Goal: Check status: Check status

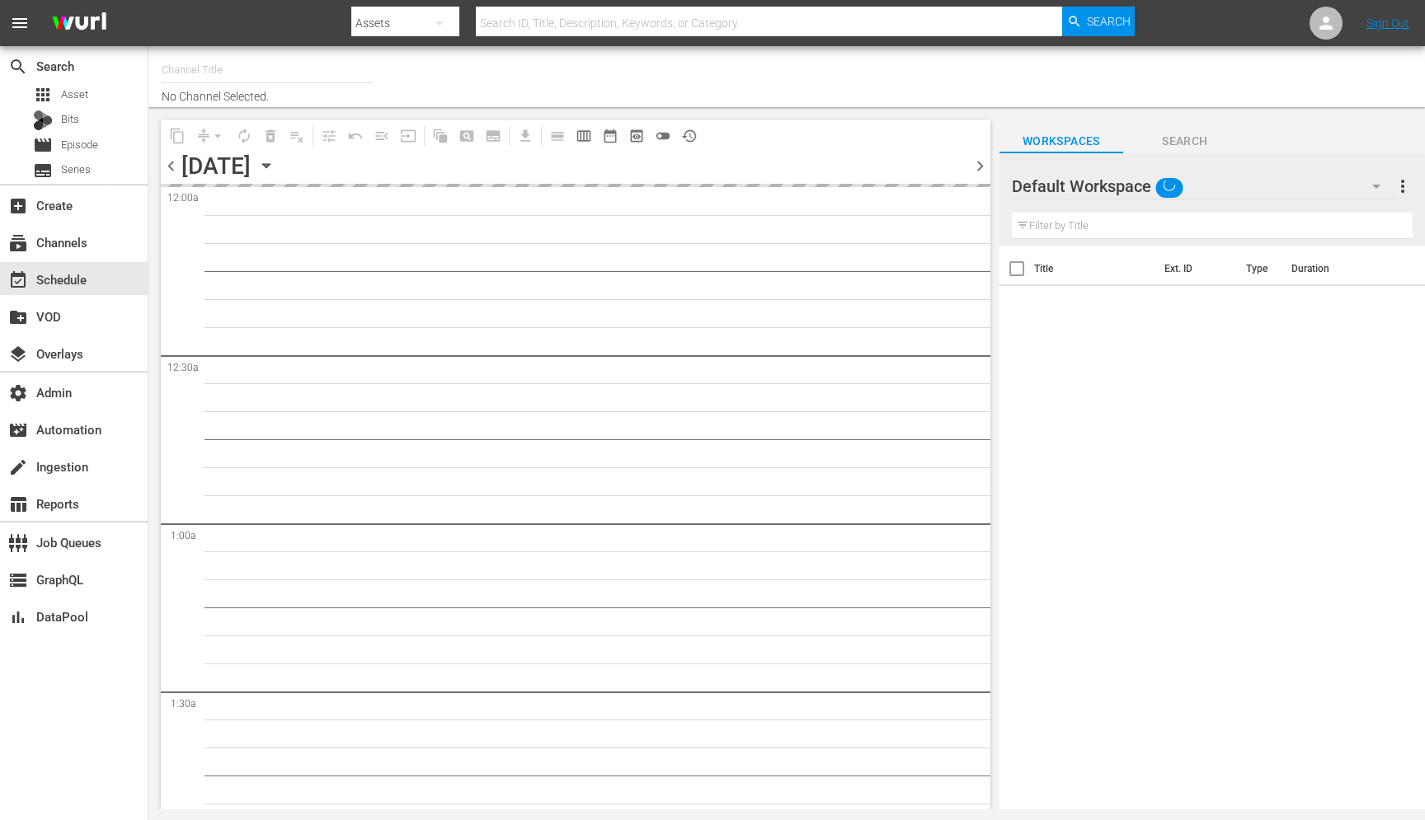
type input "talkSPORT (1979)"
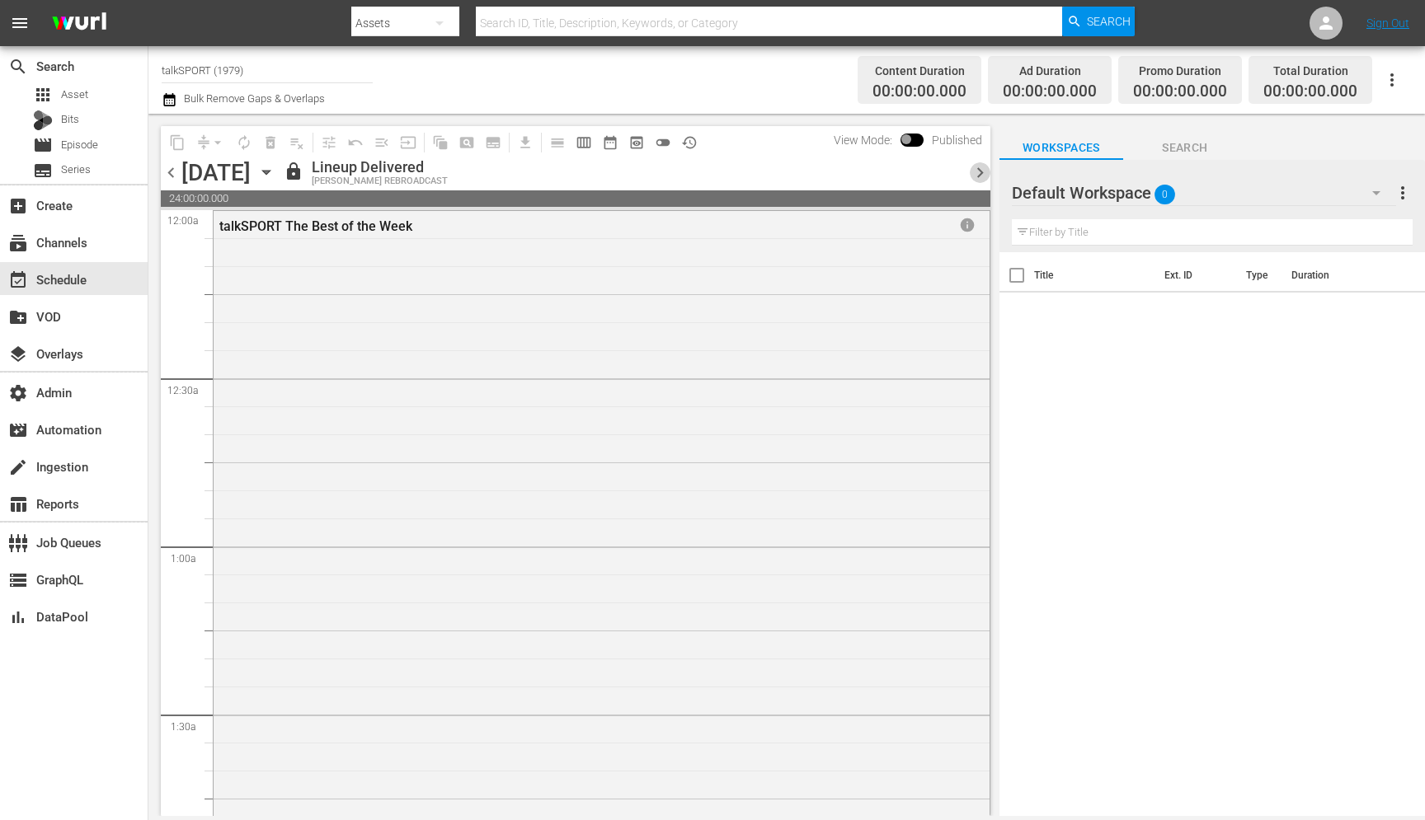
click at [983, 178] on span "chevron_right" at bounding box center [980, 172] width 21 height 21
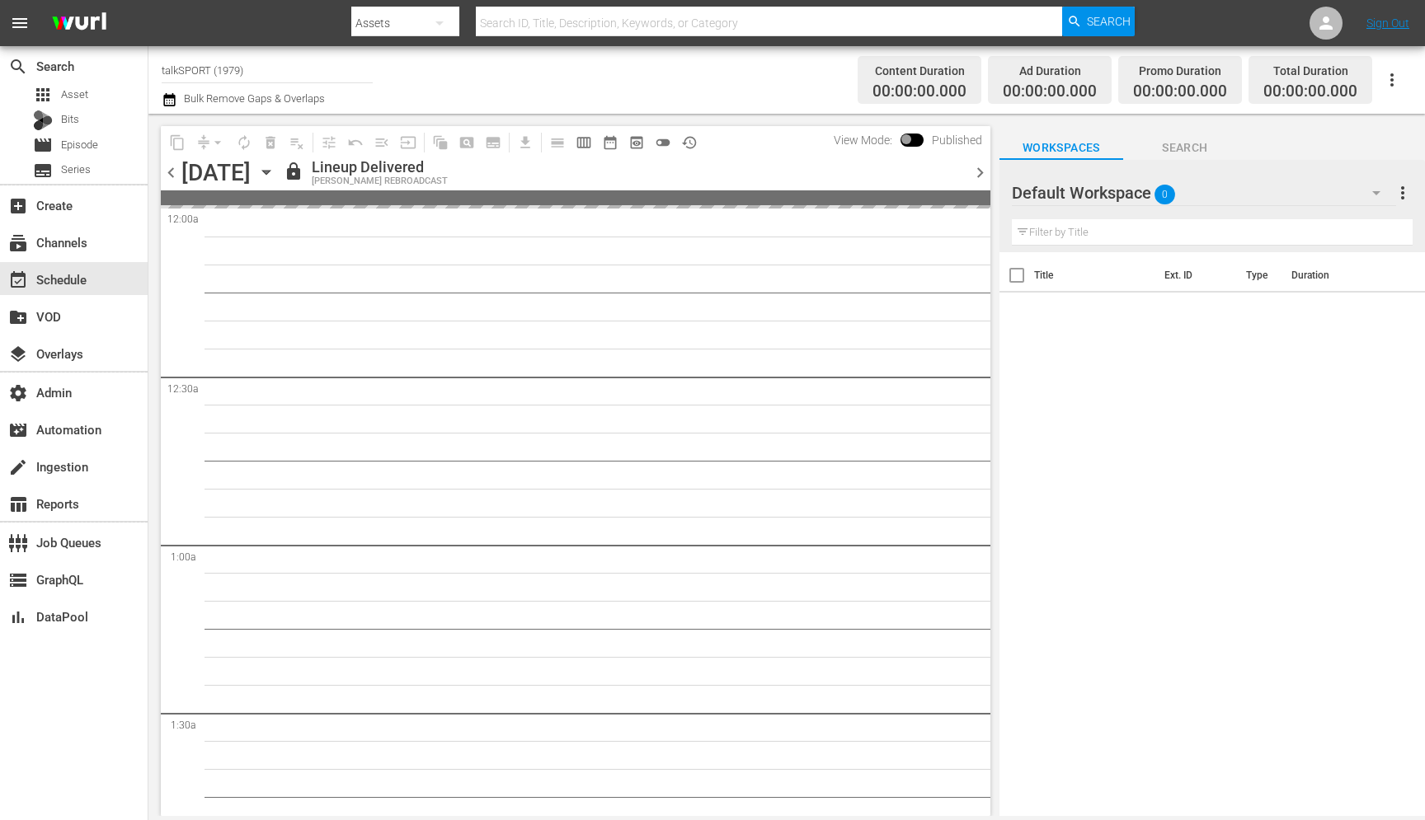
click at [983, 178] on span "chevron_right" at bounding box center [980, 172] width 21 height 21
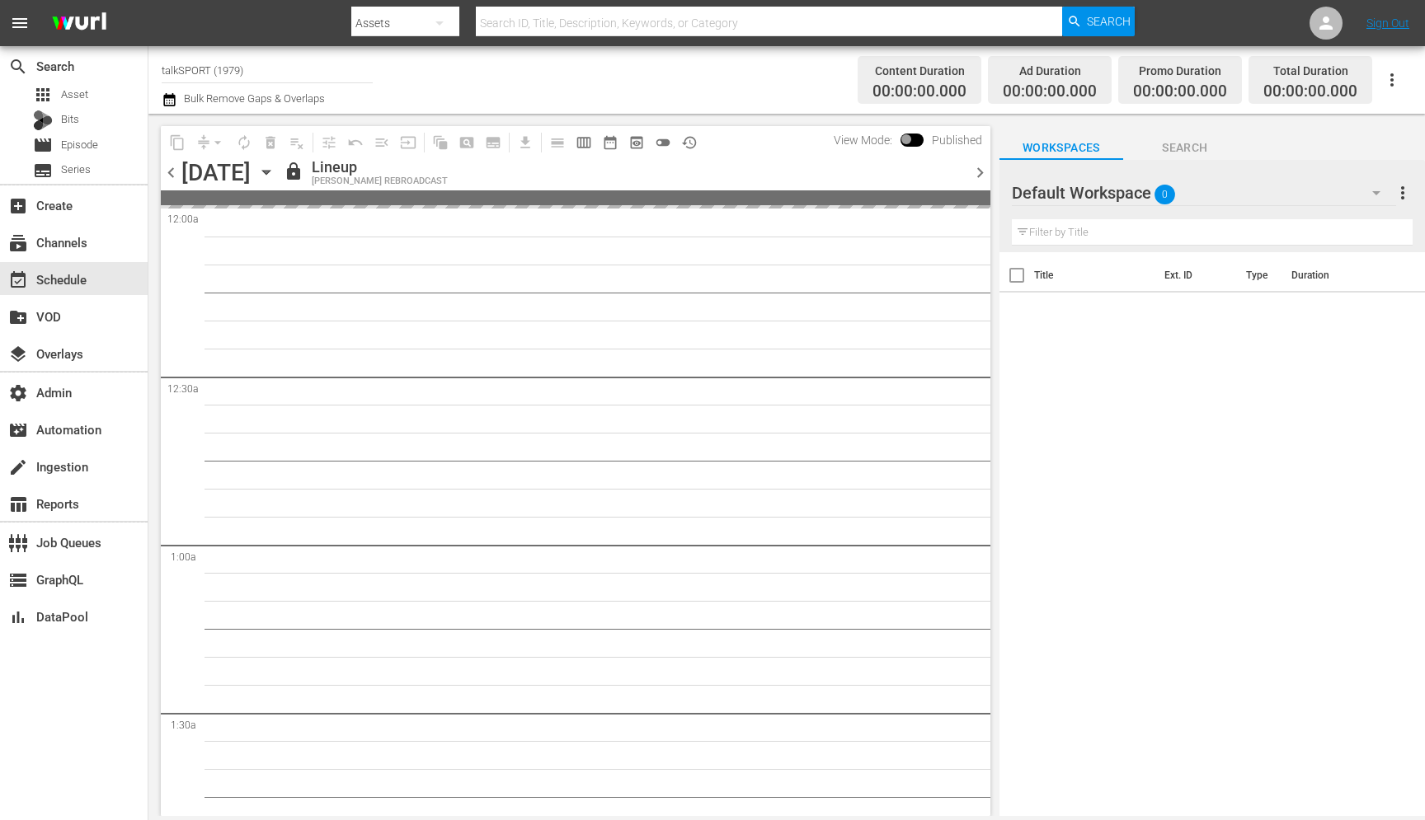
click at [984, 178] on span "chevron_right" at bounding box center [980, 172] width 21 height 21
click at [170, 172] on span "chevron_left" at bounding box center [171, 172] width 21 height 21
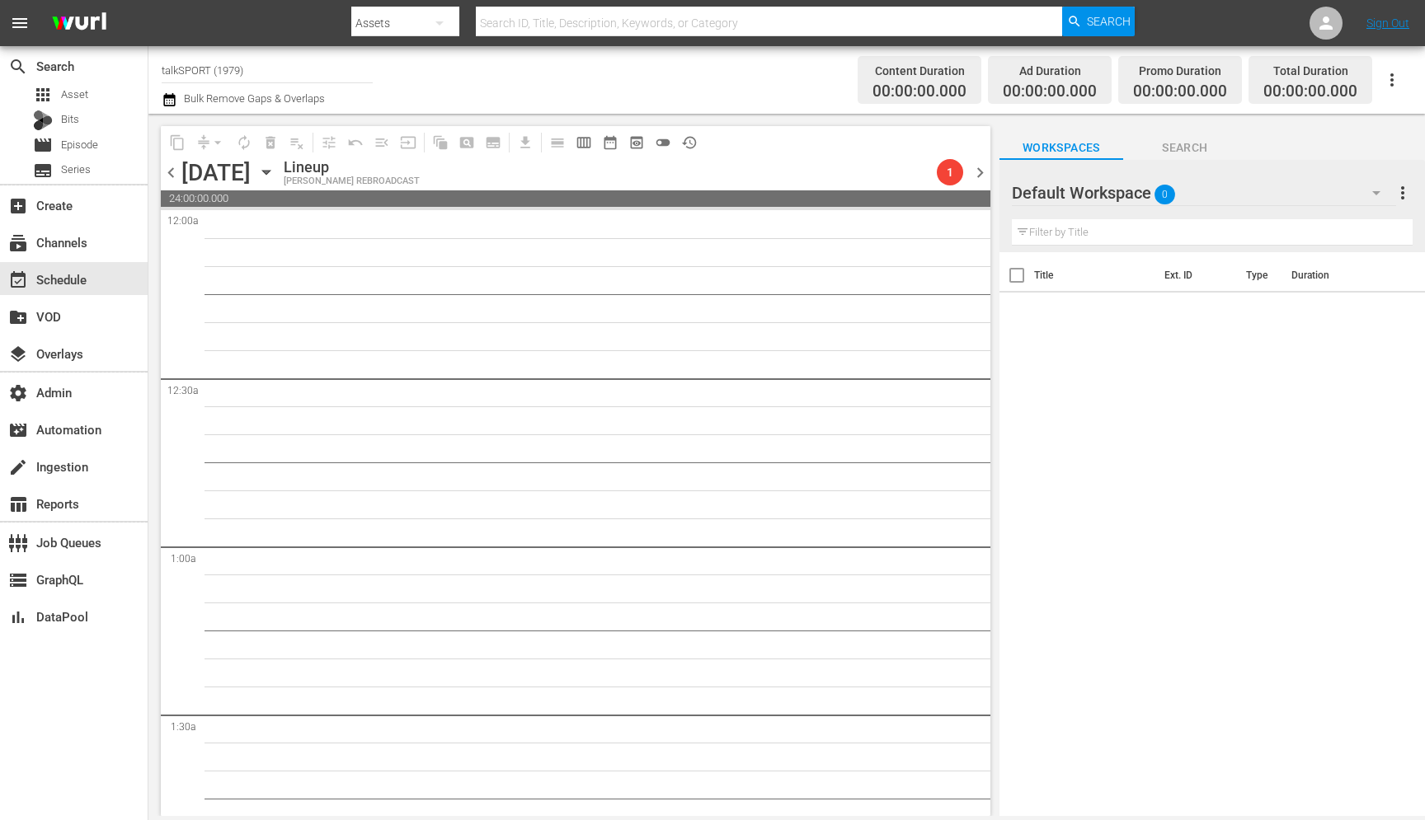
click at [170, 172] on span "chevron_left" at bounding box center [171, 172] width 21 height 21
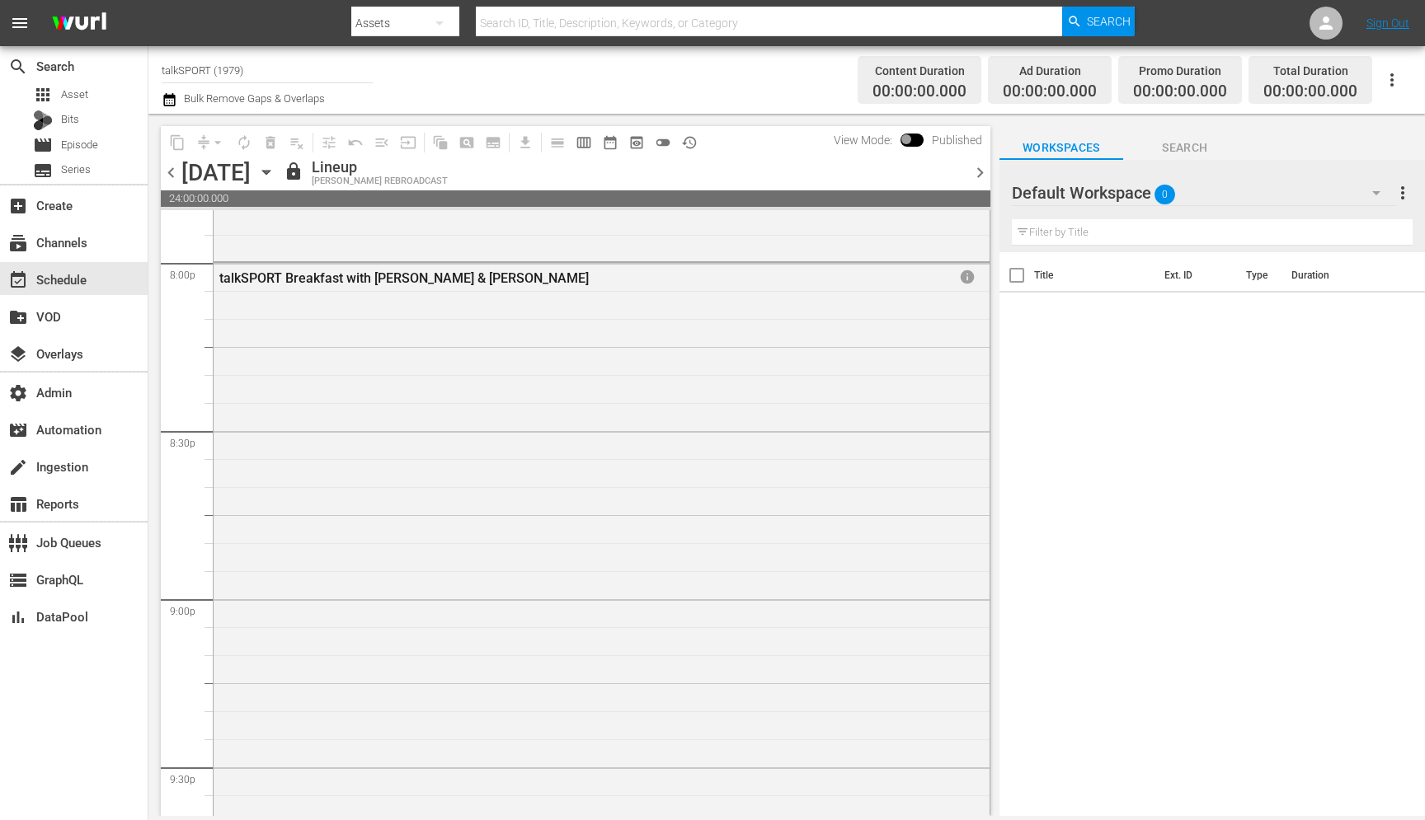
scroll to position [7468, 0]
